Goal: Task Accomplishment & Management: Use online tool/utility

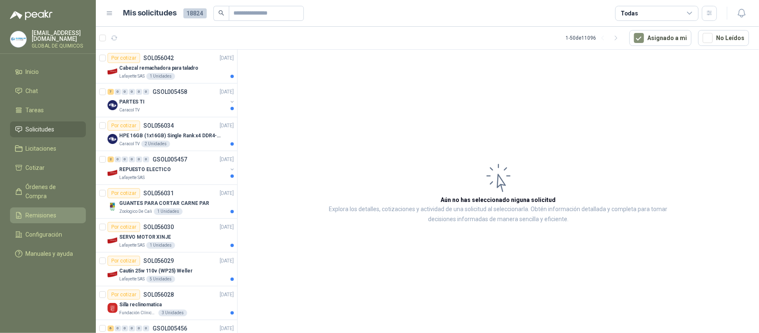
click at [54, 211] on span "Remisiones" at bounding box center [41, 215] width 31 height 9
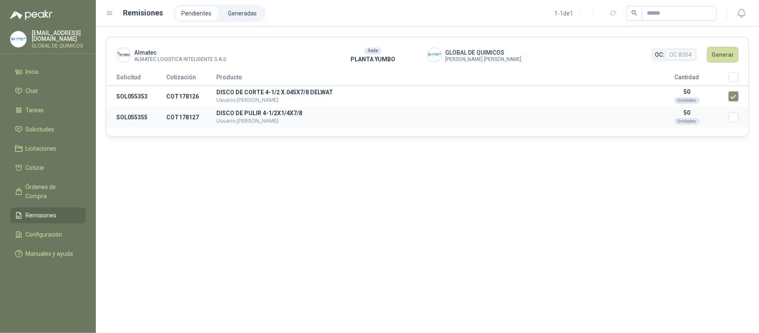
click at [732, 123] on td "Seleccionar/deseleccionar" at bounding box center [739, 117] width 20 height 21
click at [728, 52] on button "Generar" at bounding box center [723, 55] width 32 height 16
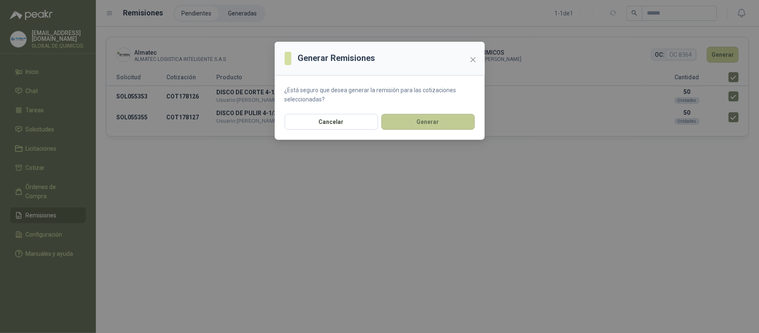
click at [424, 123] on button "Generar" at bounding box center [427, 122] width 93 height 16
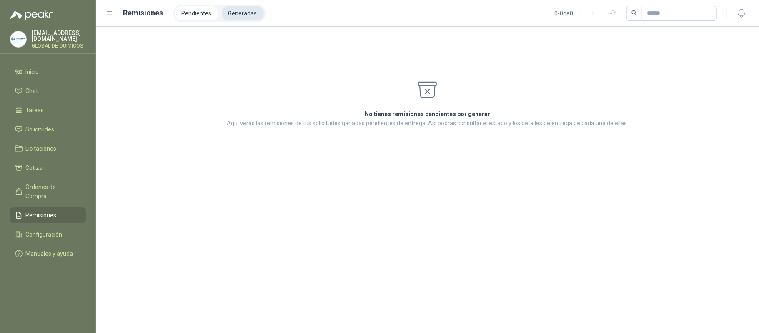
click at [236, 14] on li "Generadas" at bounding box center [243, 13] width 42 height 14
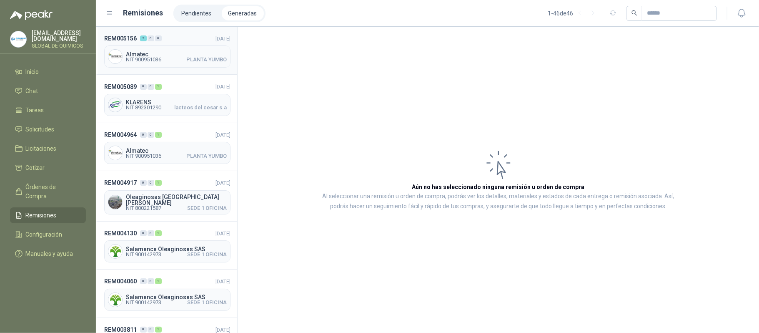
click at [209, 54] on span "Almatec" at bounding box center [176, 54] width 101 height 6
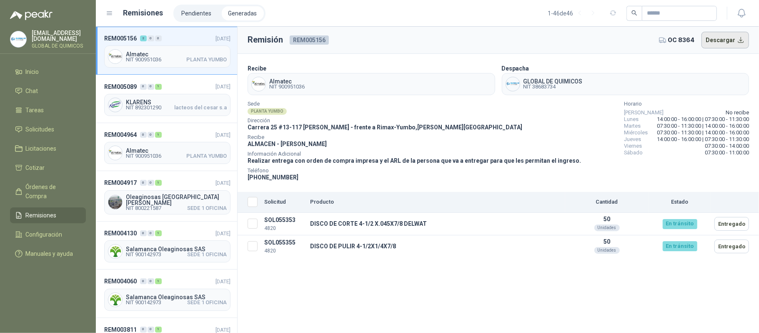
click at [731, 41] on button "Descargar" at bounding box center [726, 40] width 48 height 17
click at [46, 127] on span "Solicitudes" at bounding box center [40, 129] width 29 height 9
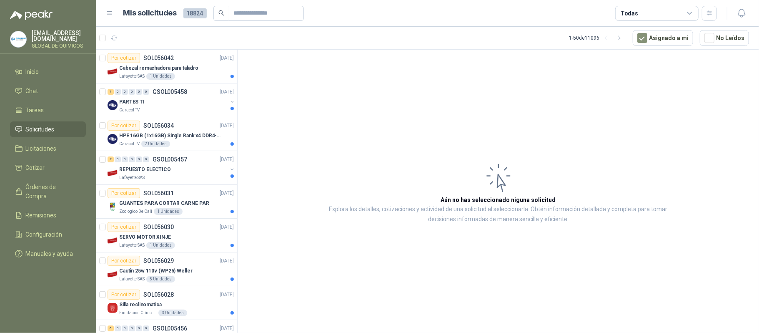
click at [644, 8] on div "Todas" at bounding box center [656, 13] width 83 height 15
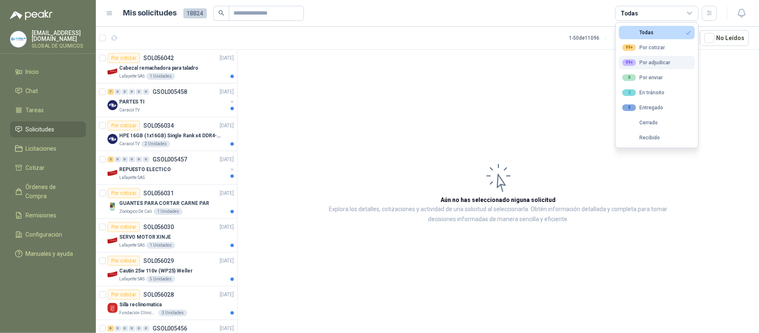
click at [640, 65] on div "99+ Por adjudicar" at bounding box center [646, 62] width 48 height 7
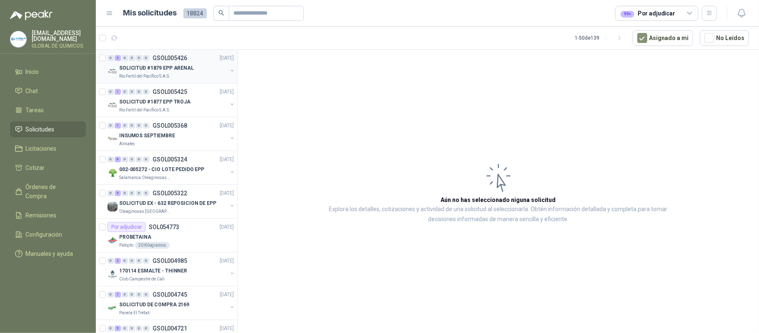
click at [198, 54] on div "0 3 0 0 0 0 GSOL005426 [DATE]" at bounding box center [172, 58] width 128 height 10
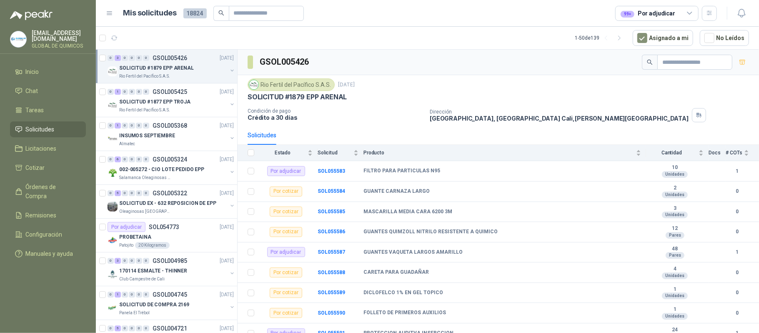
scroll to position [111, 0]
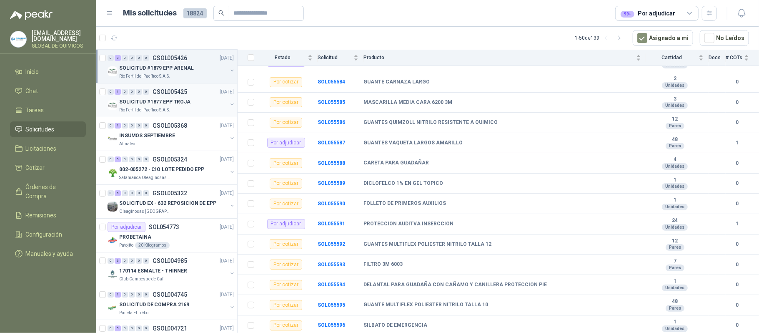
click at [183, 97] on div "0 1 0 0 0 0 GSOL005425 [DATE]" at bounding box center [172, 92] width 128 height 10
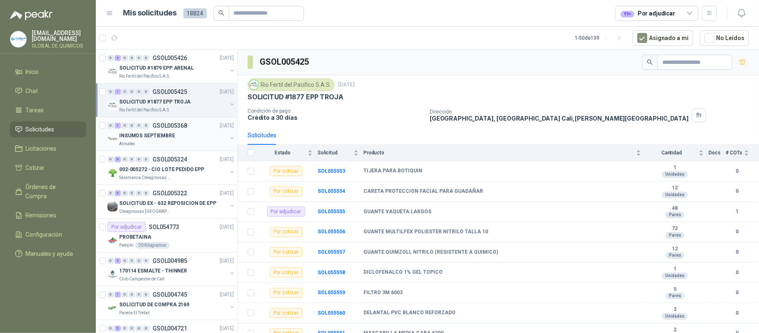
click at [188, 125] on div "0 1 0 0 0 0 GSOL005368 [DATE]" at bounding box center [172, 125] width 128 height 10
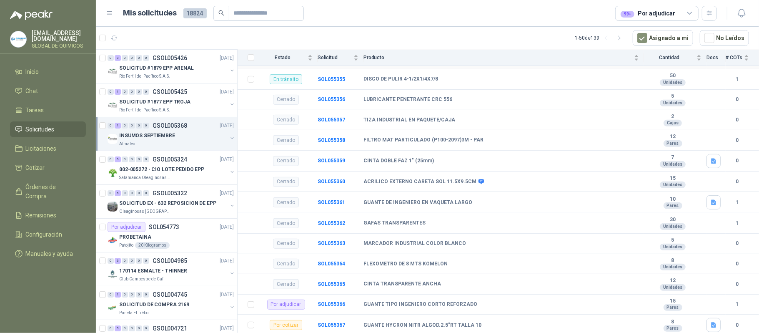
scroll to position [267, 0]
click at [181, 165] on div "002-005272 - CIO LOTE PEDIDO EPP" at bounding box center [173, 169] width 108 height 10
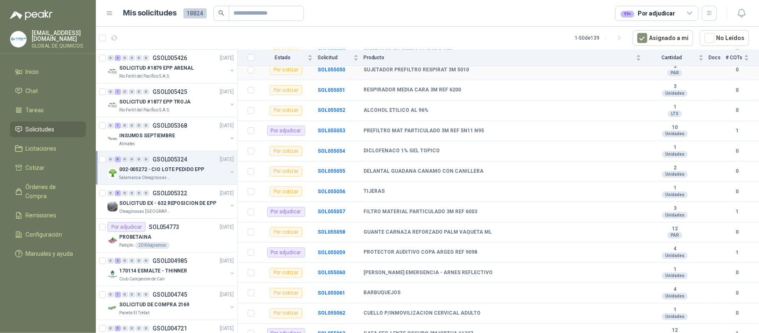
scroll to position [367, 0]
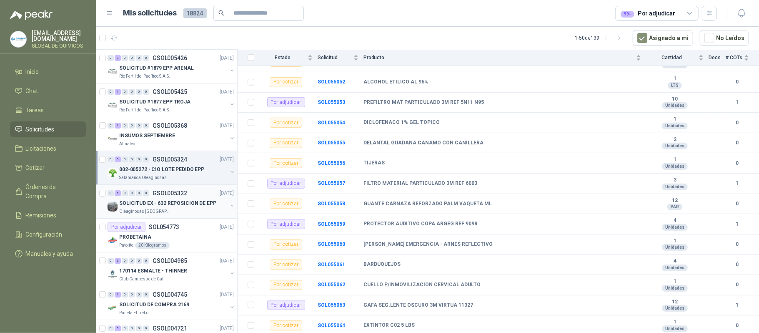
click at [192, 191] on div "0 5 0 0 0 0 GSOL005322 [DATE]" at bounding box center [172, 193] width 128 height 10
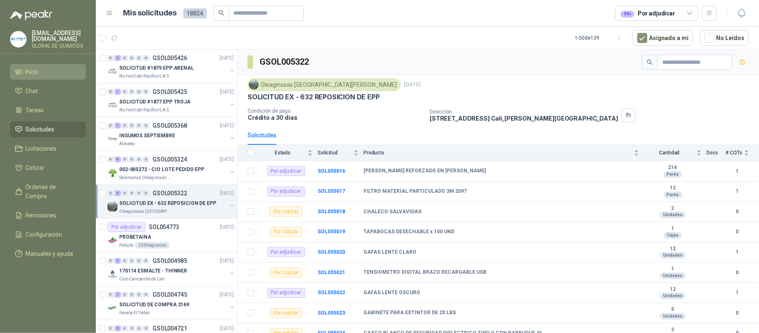
click at [49, 67] on li "Inicio" at bounding box center [48, 71] width 66 height 9
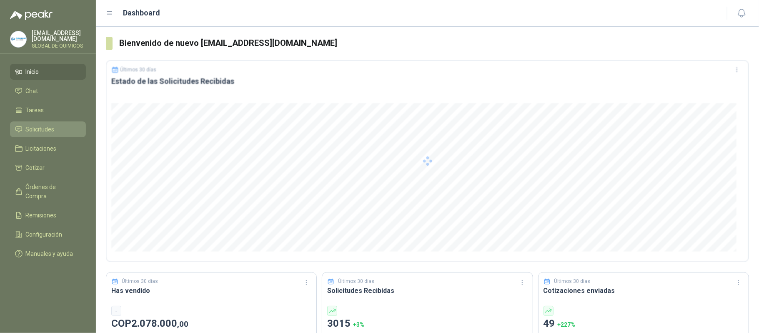
click at [44, 127] on span "Solicitudes" at bounding box center [40, 129] width 29 height 9
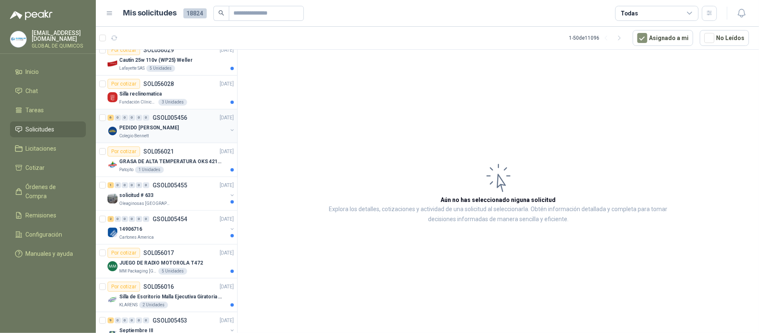
scroll to position [222, 0]
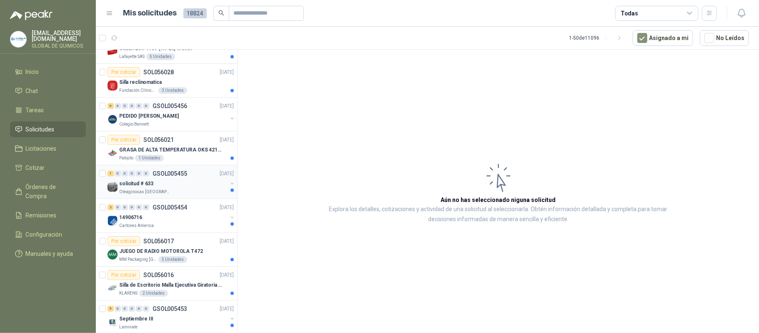
click at [195, 185] on div "solicitud # 633" at bounding box center [173, 183] width 108 height 10
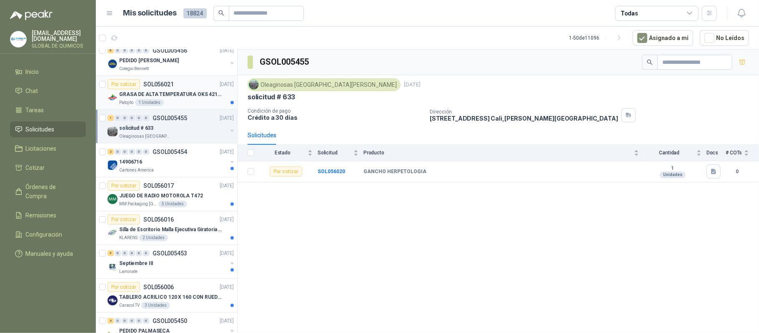
scroll to position [334, 0]
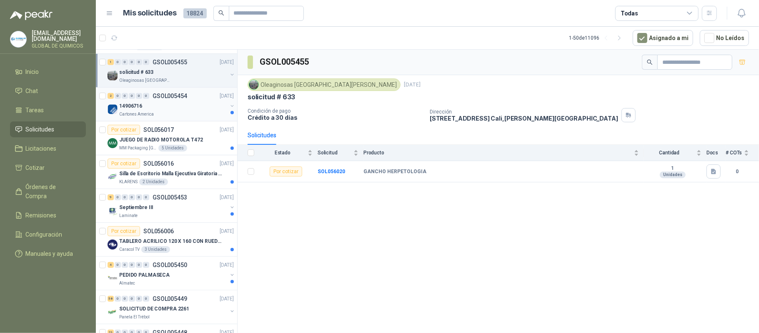
click at [177, 109] on div "14906716" at bounding box center [173, 106] width 108 height 10
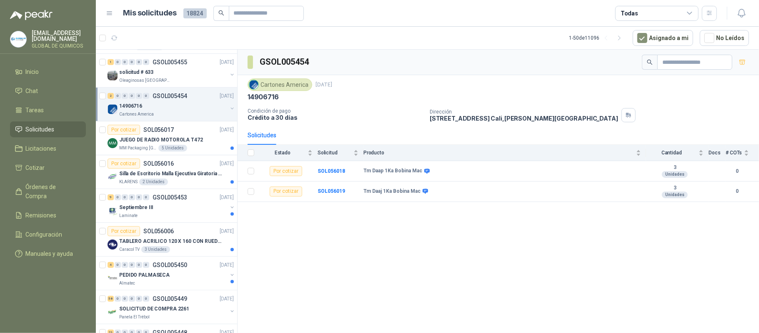
scroll to position [389, 0]
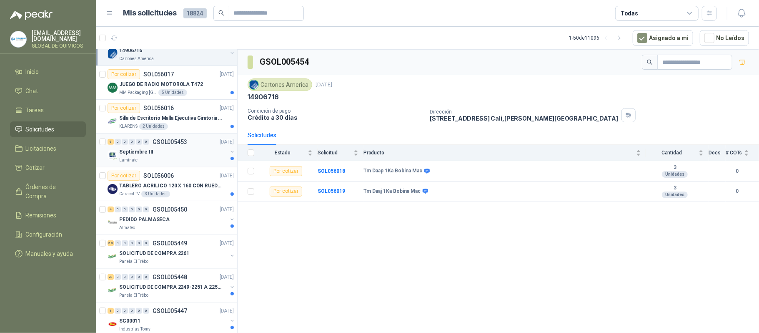
click at [197, 161] on div "Laminate" at bounding box center [173, 160] width 108 height 7
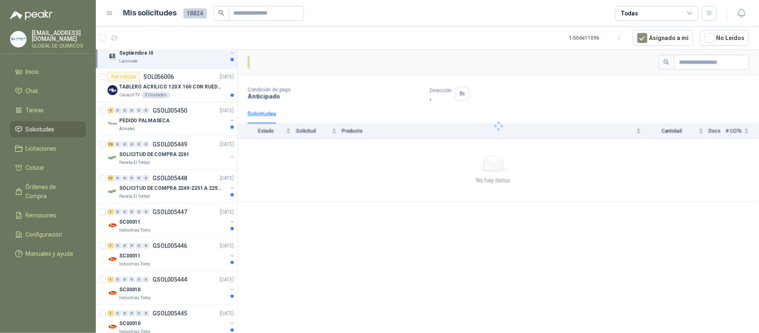
scroll to position [500, 0]
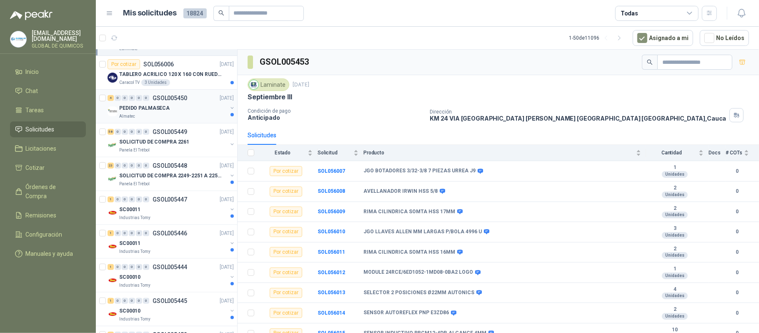
click at [195, 110] on div "PEDIDO PALMASECA" at bounding box center [173, 108] width 108 height 10
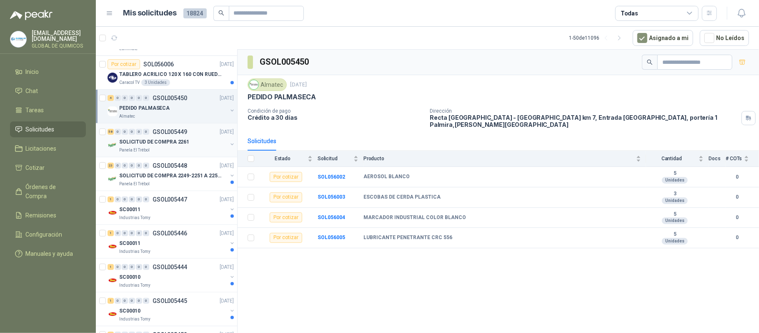
click at [183, 143] on p "SOLICITUD DE COMPRA 2261" at bounding box center [154, 142] width 70 height 8
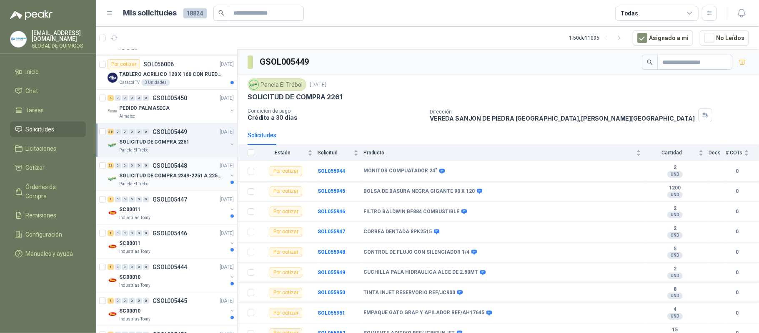
click at [177, 181] on div "SOLICITUD DE COMPRA 2249-2251 A 2256-2258 Y 2262" at bounding box center [173, 176] width 108 height 10
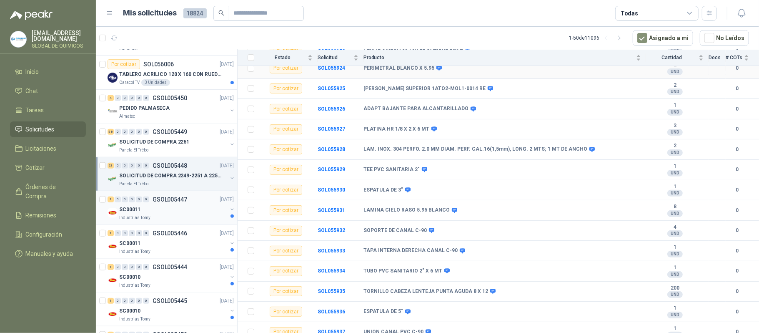
scroll to position [167, 0]
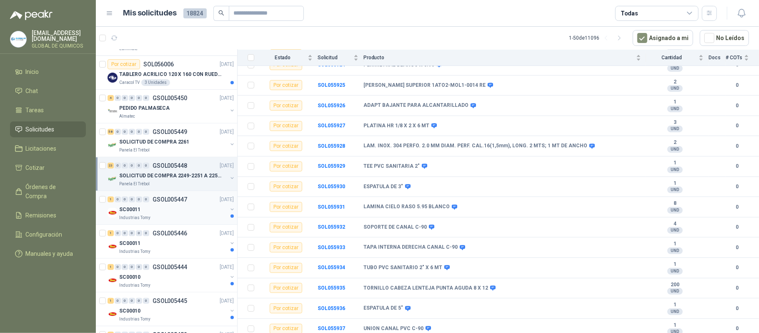
click at [140, 214] on div "SC00011" at bounding box center [173, 209] width 108 height 10
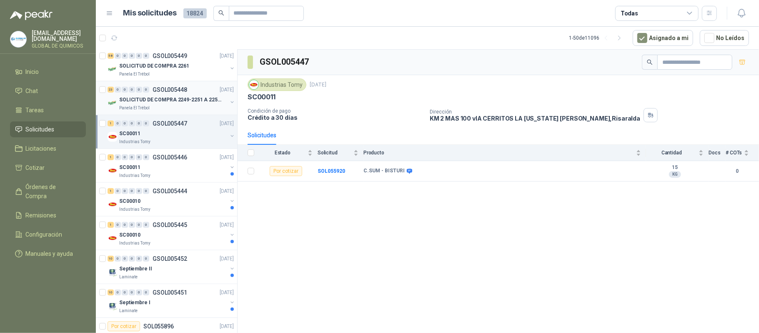
scroll to position [611, 0]
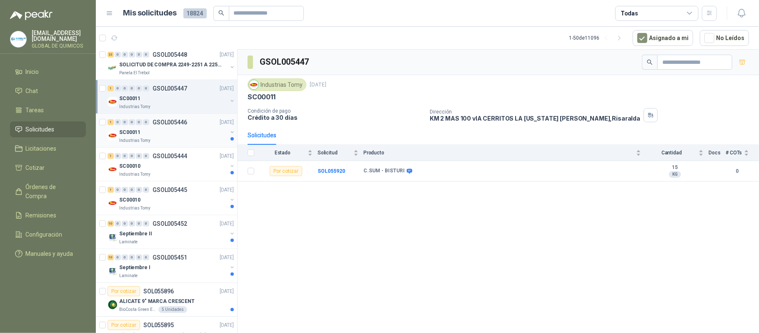
click at [152, 144] on div "Industrias Tomy" at bounding box center [173, 140] width 108 height 7
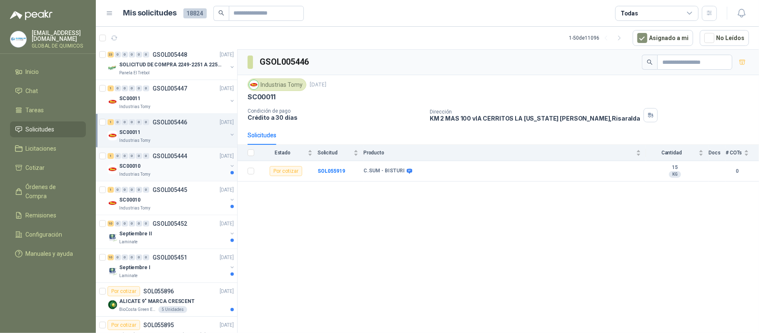
click at [157, 164] on div "SC00010" at bounding box center [173, 166] width 108 height 10
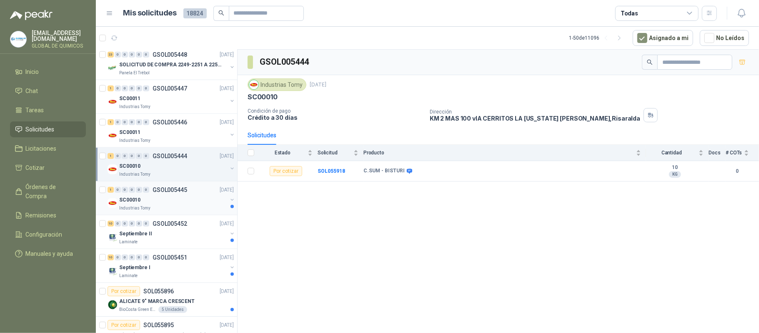
scroll to position [611, 0]
click at [147, 228] on div "10 0 0 0 0 0 GSOL005452 [DATE]" at bounding box center [172, 223] width 128 height 10
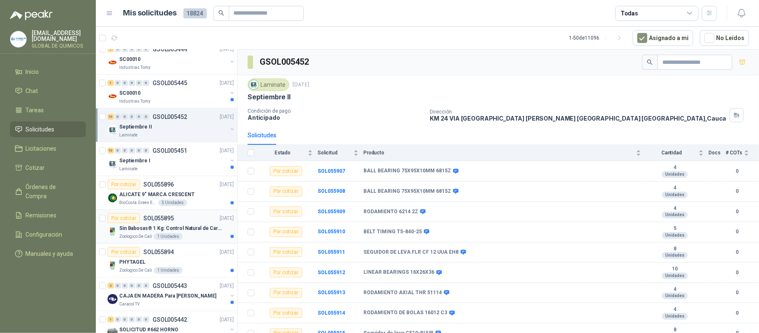
scroll to position [722, 0]
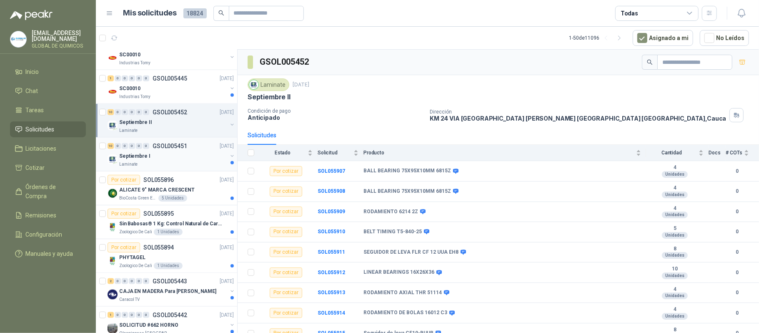
click at [173, 156] on div "Septiembre I" at bounding box center [173, 156] width 108 height 10
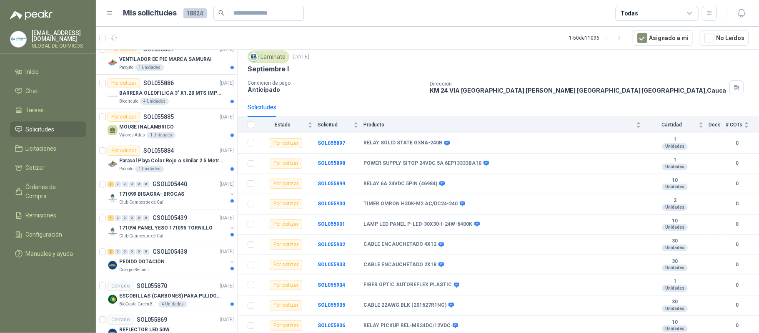
scroll to position [1056, 0]
click at [169, 198] on p "171099 BISAGRA- BROCAS" at bounding box center [151, 194] width 65 height 8
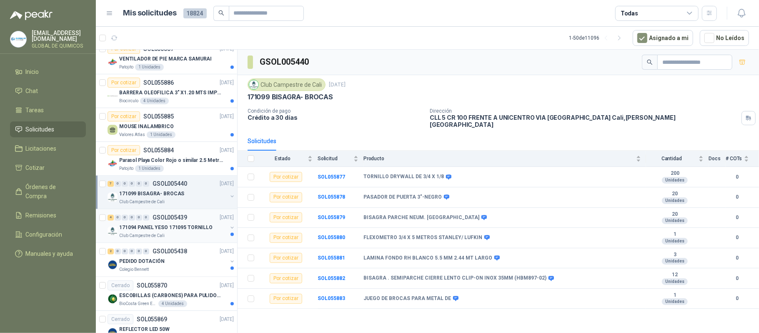
click at [194, 243] on div "4 0 0 0 0 0 GSOL005439 [DATE] 171094 PANEL YESO 171095 TORNILLO Club Campestre …" at bounding box center [166, 226] width 141 height 34
click at [229, 236] on div at bounding box center [232, 230] width 7 height 13
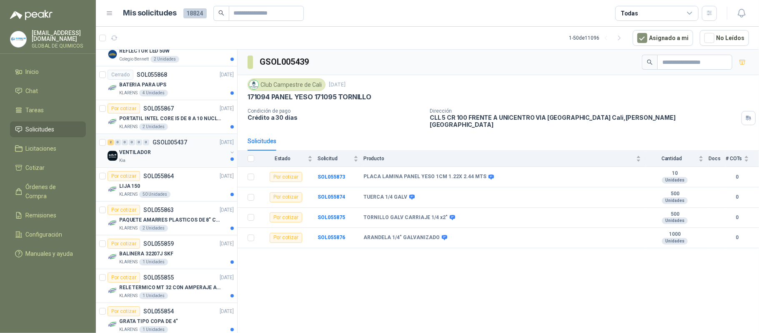
scroll to position [1278, 0]
